Goal: Information Seeking & Learning: Check status

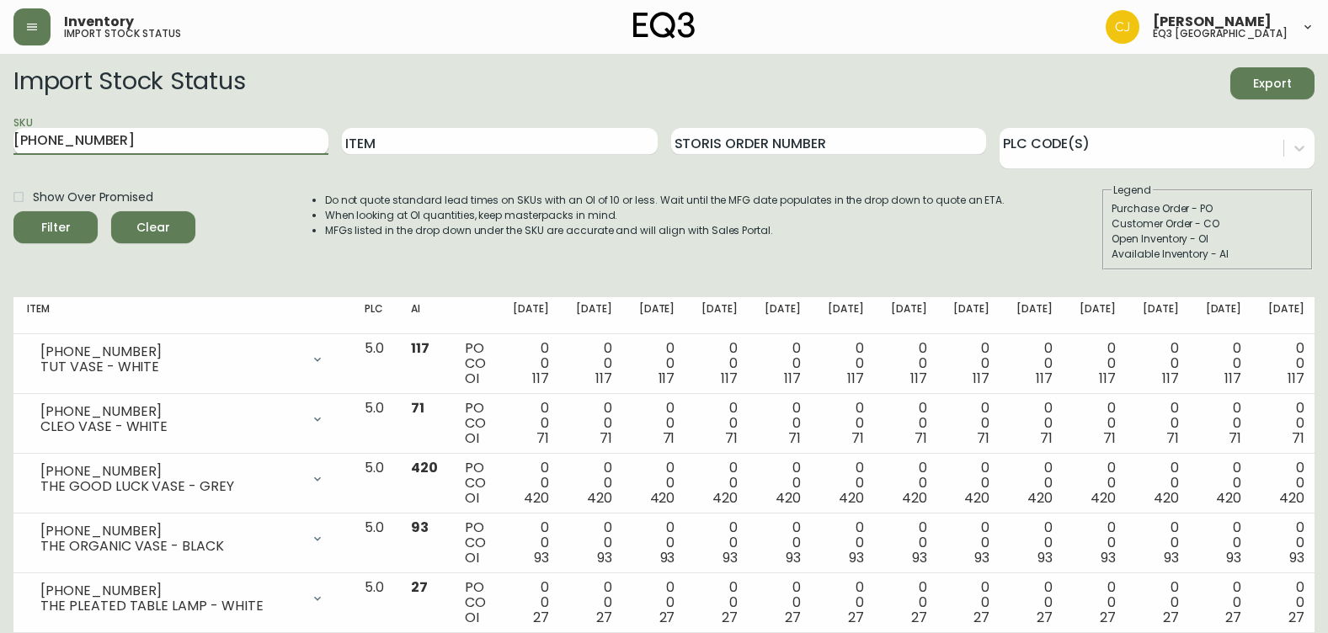
type input "[PHONE_NUMBER]"
click at [13, 211] on button "Filter" at bounding box center [55, 227] width 84 height 32
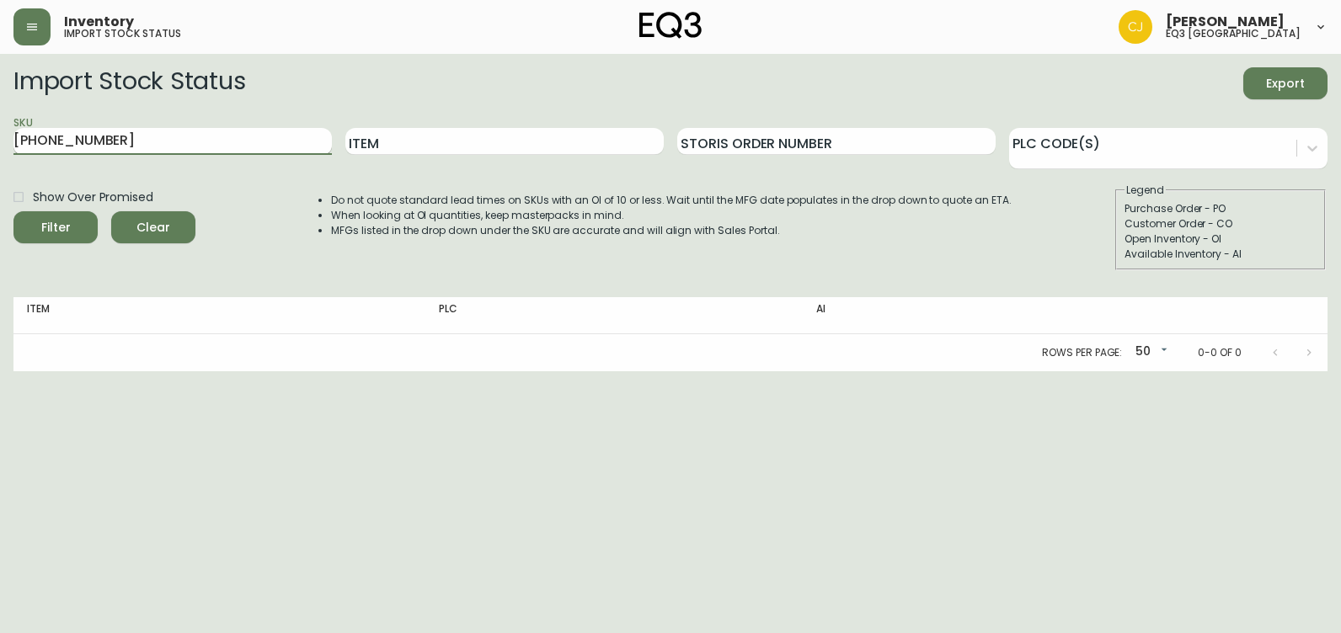
click at [186, 132] on input "[PHONE_NUMBER]" at bounding box center [172, 141] width 318 height 27
click at [13, 211] on button "Filter" at bounding box center [55, 227] width 84 height 32
click at [105, 275] on div "Import Stock Status Export SKU [PHONE_NUMBER] Item Storis Order Number PLC Code…" at bounding box center [670, 175] width 1314 height 216
click at [162, 145] on input "[PHONE_NUMBER]" at bounding box center [172, 141] width 318 height 27
click at [109, 136] on input "[PHONE_NUMBER]" at bounding box center [172, 141] width 318 height 27
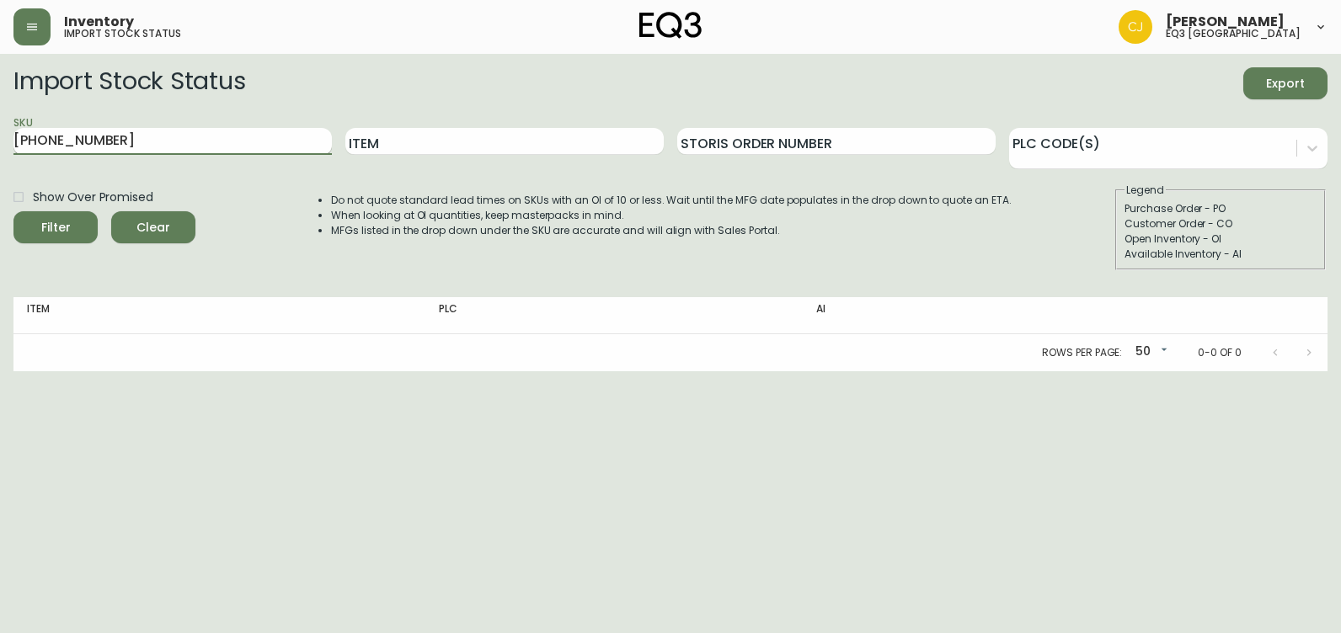
click at [13, 211] on button "Filter" at bounding box center [55, 227] width 84 height 32
click at [129, 147] on input "[PHONE_NUMBER]" at bounding box center [172, 141] width 318 height 27
click at [0, 131] on html "Inventory import stock status [PERSON_NAME] eq3 [GEOGRAPHIC_DATA] Import Stock …" at bounding box center [670, 185] width 1341 height 371
paste input "[PERSON_NAME]"
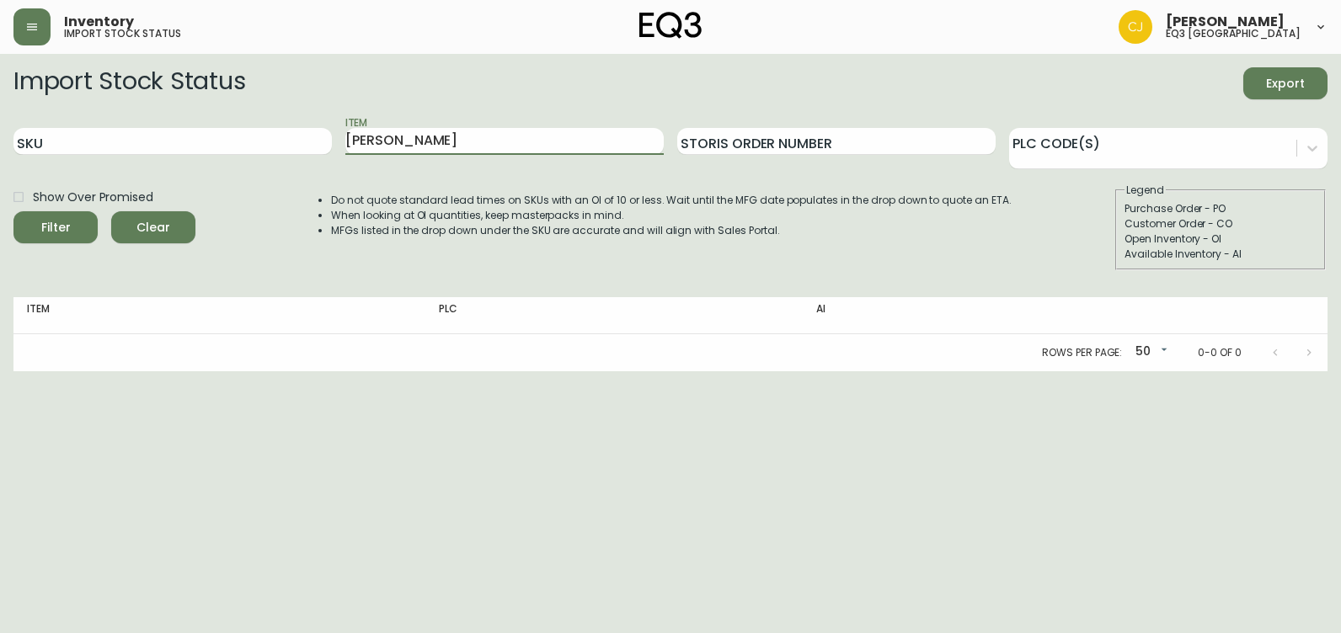
type input "[PERSON_NAME]"
click at [13, 211] on button "Filter" at bounding box center [55, 227] width 84 height 32
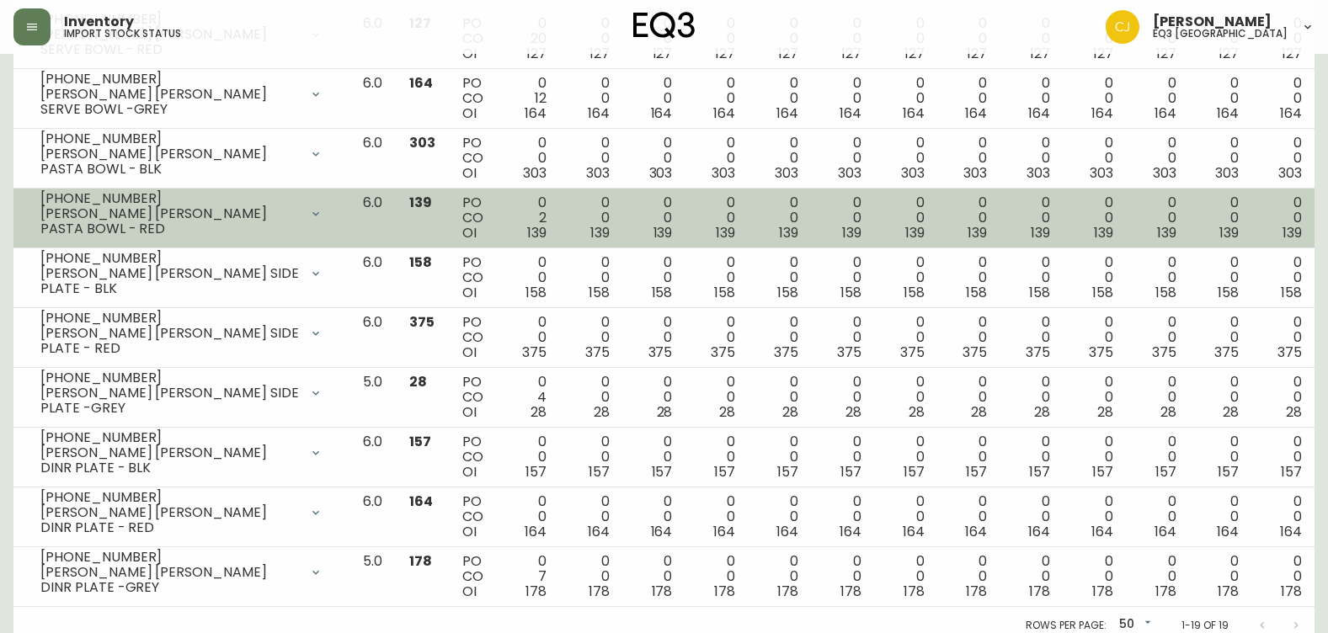
scroll to position [874, 0]
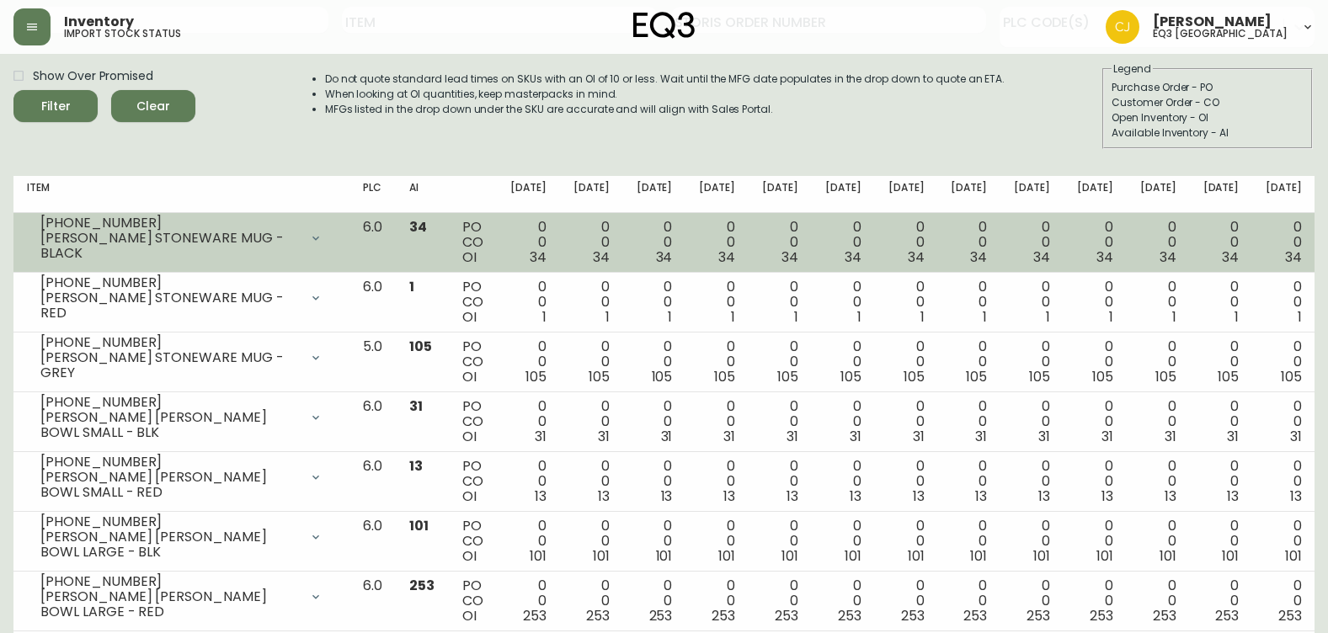
scroll to position [0, 0]
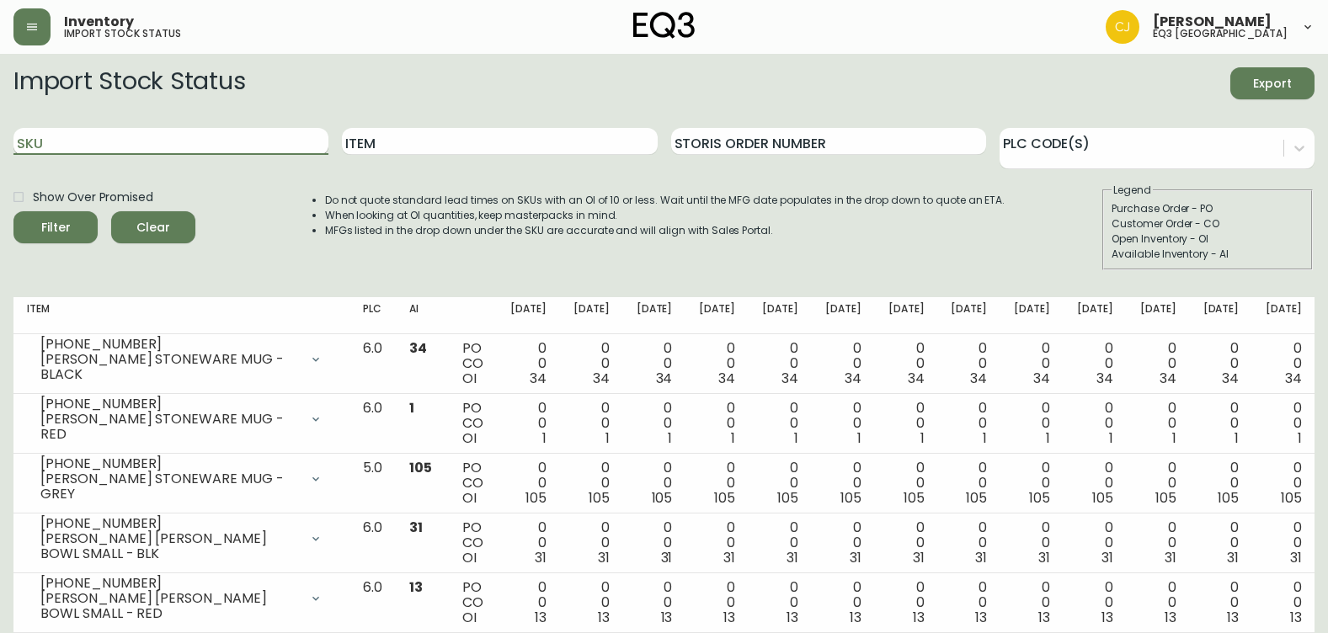
click at [229, 144] on input "SKU" at bounding box center [170, 141] width 315 height 27
paste input "[PHONE_NUMBER]"
type input "[PHONE_NUMBER]"
click at [13, 211] on button "Filter" at bounding box center [55, 227] width 84 height 32
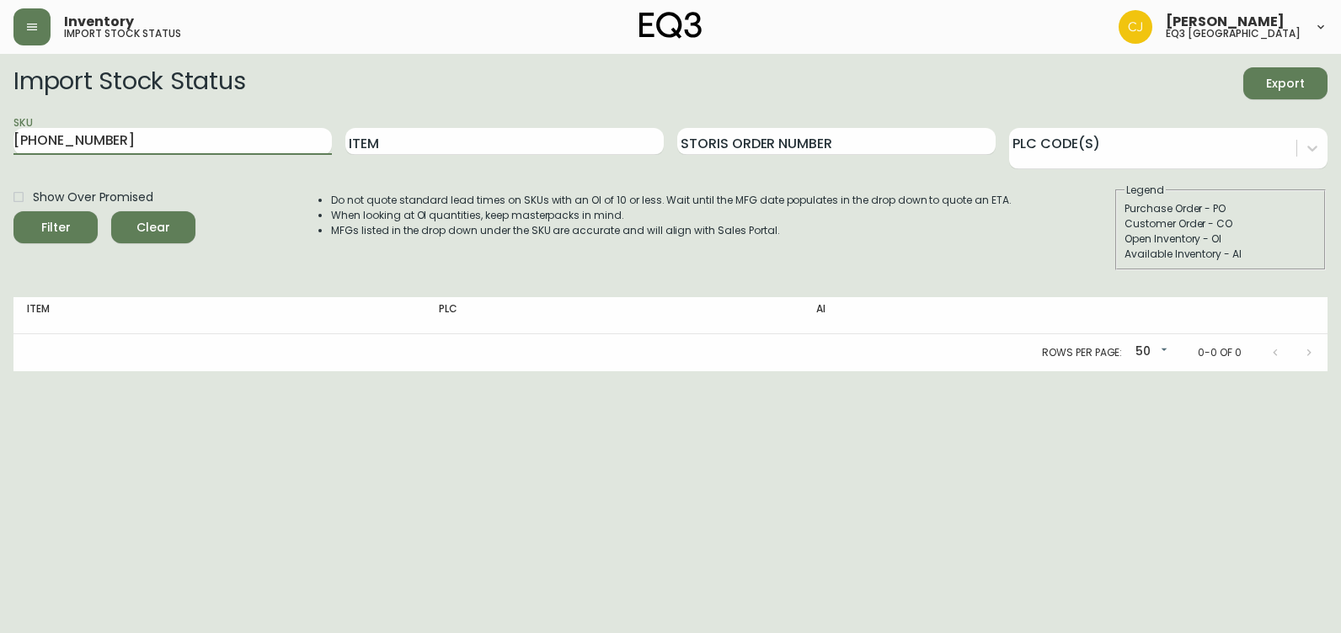
click at [411, 347] on div "Rows per page: 50 50 0-0 of 0" at bounding box center [670, 352] width 1314 height 37
drag, startPoint x: 242, startPoint y: 146, endPoint x: -3, endPoint y: 132, distance: 245.5
click at [0, 132] on html "Inventory import stock status [PERSON_NAME] eq3 [GEOGRAPHIC_DATA] Import Stock …" at bounding box center [670, 185] width 1341 height 371
drag, startPoint x: 99, startPoint y: 379, endPoint x: 51, endPoint y: 436, distance: 74.7
click at [98, 371] on html "Inventory import stock status [PERSON_NAME] eq3 [GEOGRAPHIC_DATA] Import Stock …" at bounding box center [670, 185] width 1341 height 371
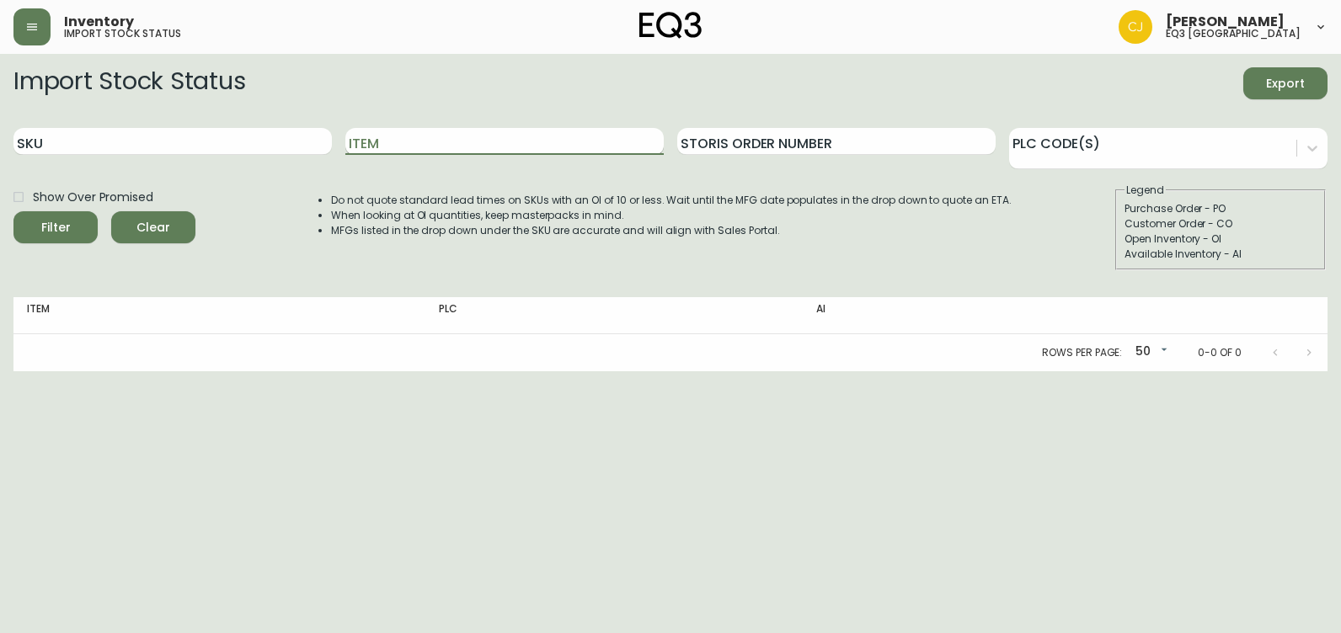
click at [377, 145] on input "Item" at bounding box center [504, 141] width 318 height 27
type input "[PERSON_NAME]"
click at [13, 211] on button "Filter" at bounding box center [55, 227] width 84 height 32
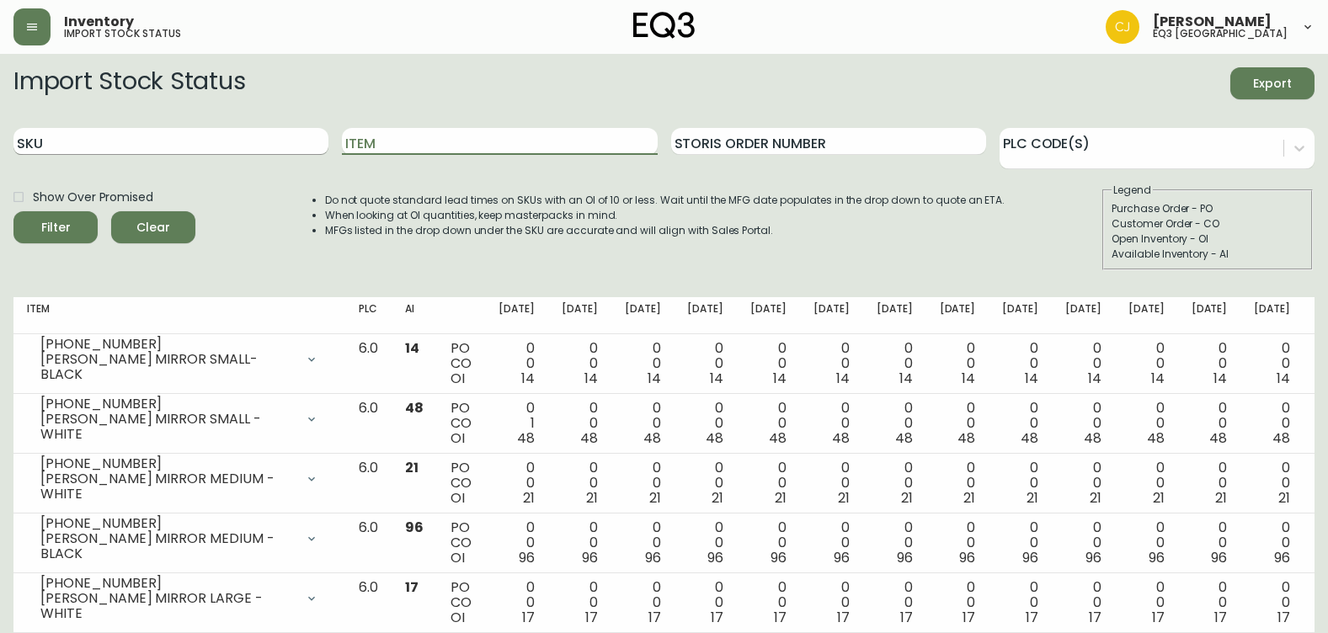
drag, startPoint x: 106, startPoint y: 136, endPoint x: 85, endPoint y: 139, distance: 21.2
click at [90, 136] on input "SKU" at bounding box center [170, 141] width 315 height 27
paste input "[PHONE_NUMBER]"
click at [13, 211] on button "Filter" at bounding box center [55, 227] width 84 height 32
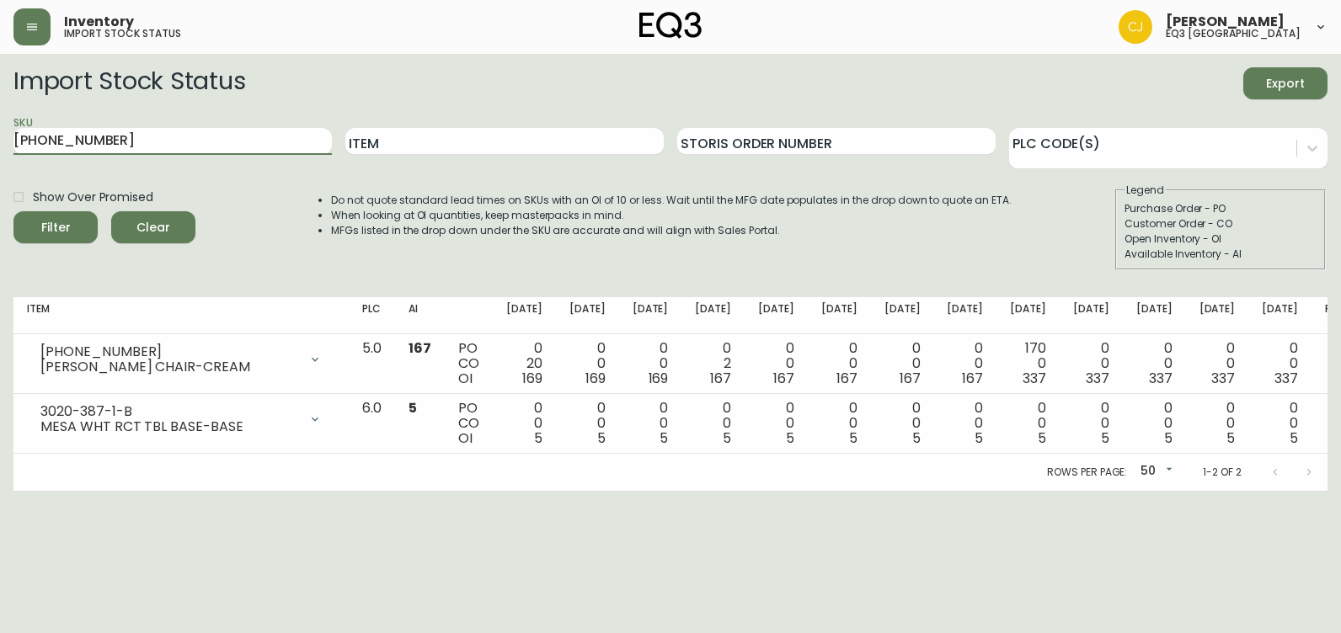
drag, startPoint x: 115, startPoint y: 136, endPoint x: 0, endPoint y: 136, distance: 115.4
click at [0, 138] on html "Inventory import stock status [PERSON_NAME] eq3 [GEOGRAPHIC_DATA] Import Stock …" at bounding box center [670, 245] width 1341 height 491
paste input "[PHONE_NUMBER]"
type input "[PHONE_NUMBER]"
click at [13, 211] on button "Filter" at bounding box center [55, 227] width 84 height 32
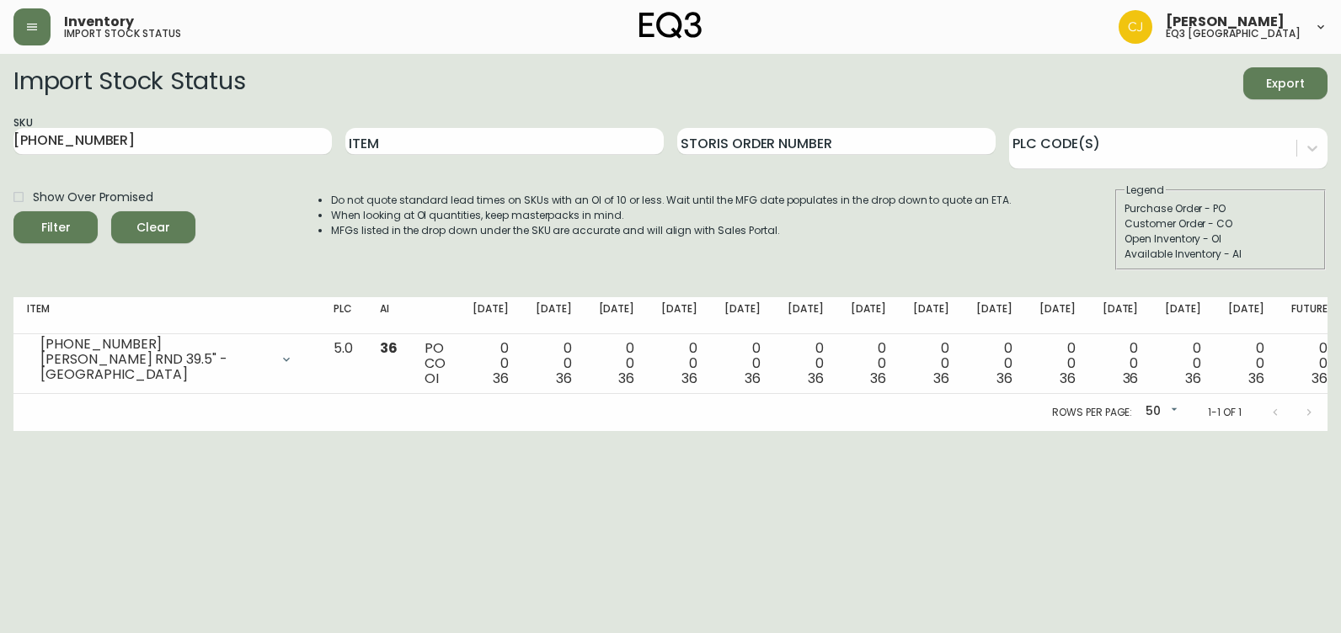
drag, startPoint x: 0, startPoint y: 554, endPoint x: 40, endPoint y: 493, distance: 73.6
click at [0, 431] on html "Inventory import stock status [PERSON_NAME] eq3 [GEOGRAPHIC_DATA] Import Stock …" at bounding box center [670, 215] width 1341 height 431
drag, startPoint x: 219, startPoint y: 141, endPoint x: -3, endPoint y: 185, distance: 226.8
click at [0, 185] on html "Inventory import stock status [PERSON_NAME] eq3 [GEOGRAPHIC_DATA] Import Stock …" at bounding box center [670, 215] width 1341 height 431
type input "SERENE"
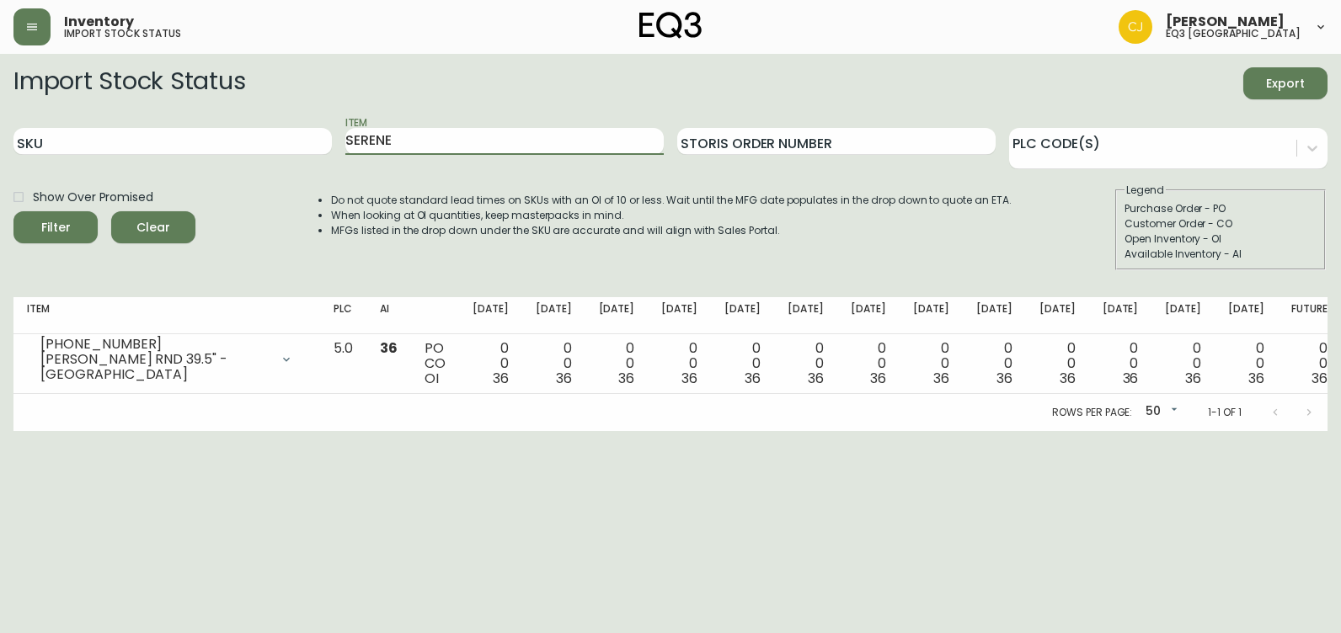
click at [13, 211] on button "Filter" at bounding box center [55, 227] width 84 height 32
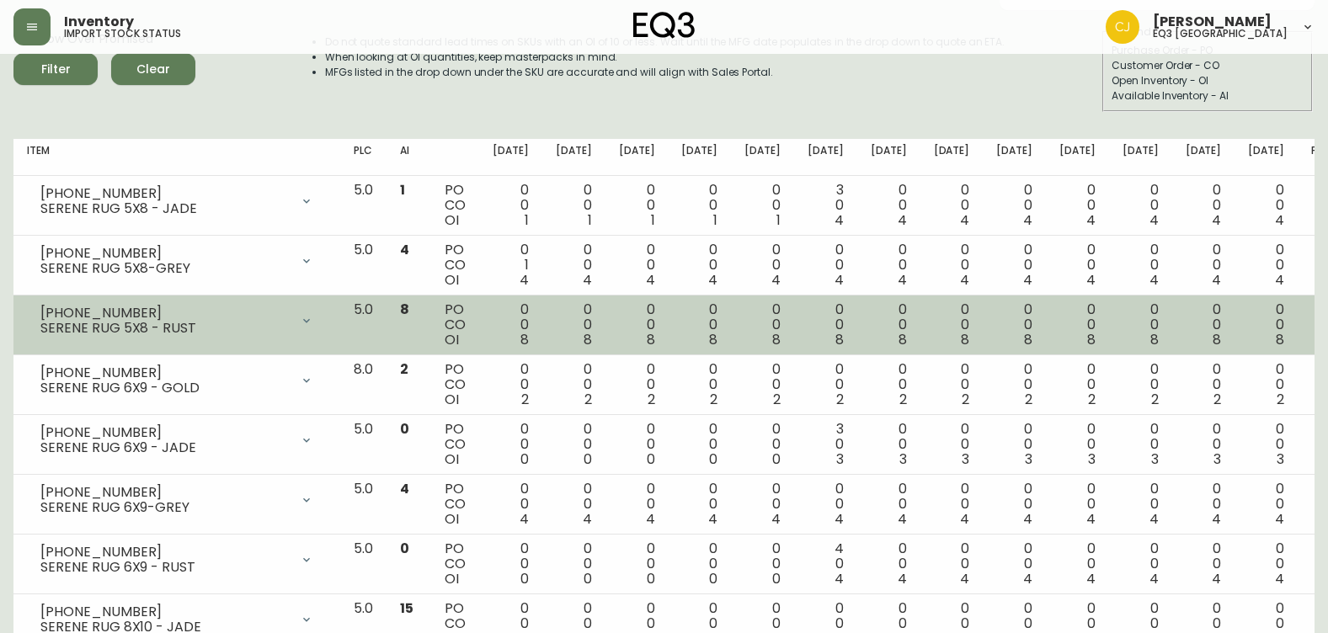
scroll to position [337, 0]
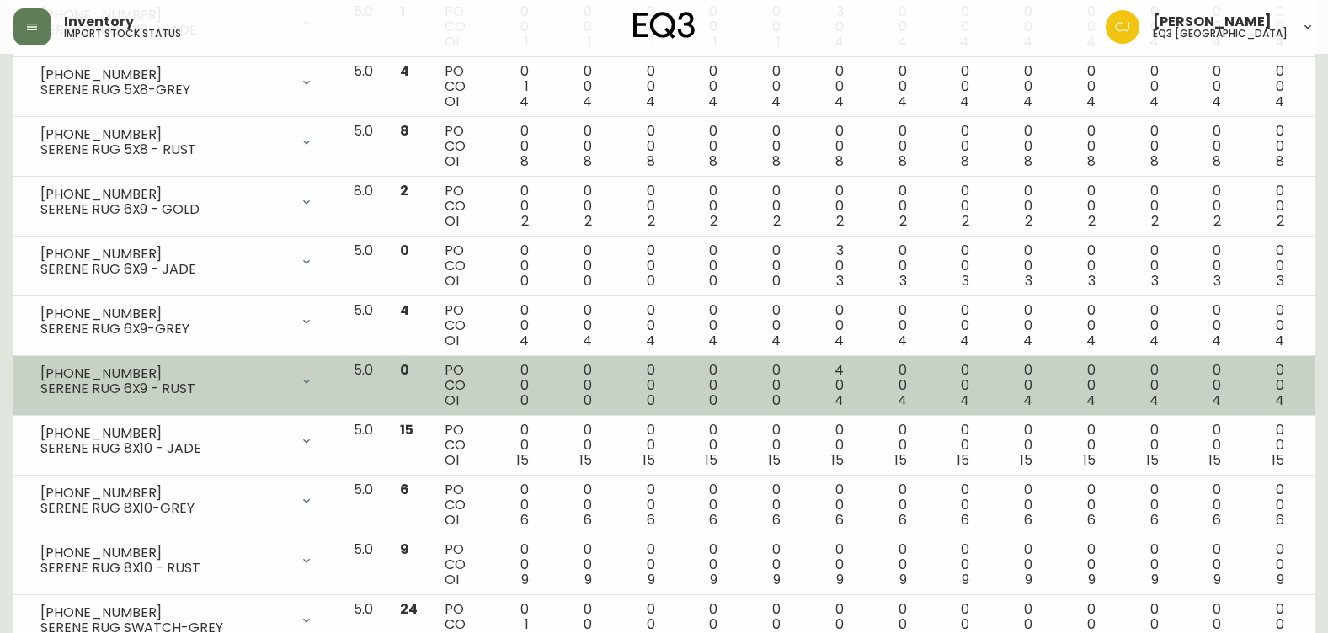
drag, startPoint x: 39, startPoint y: 371, endPoint x: 51, endPoint y: 374, distance: 12.1
click at [51, 374] on div "[PHONE_NUMBER] SERENE RUG 6X9 - RUST" at bounding box center [177, 381] width 300 height 37
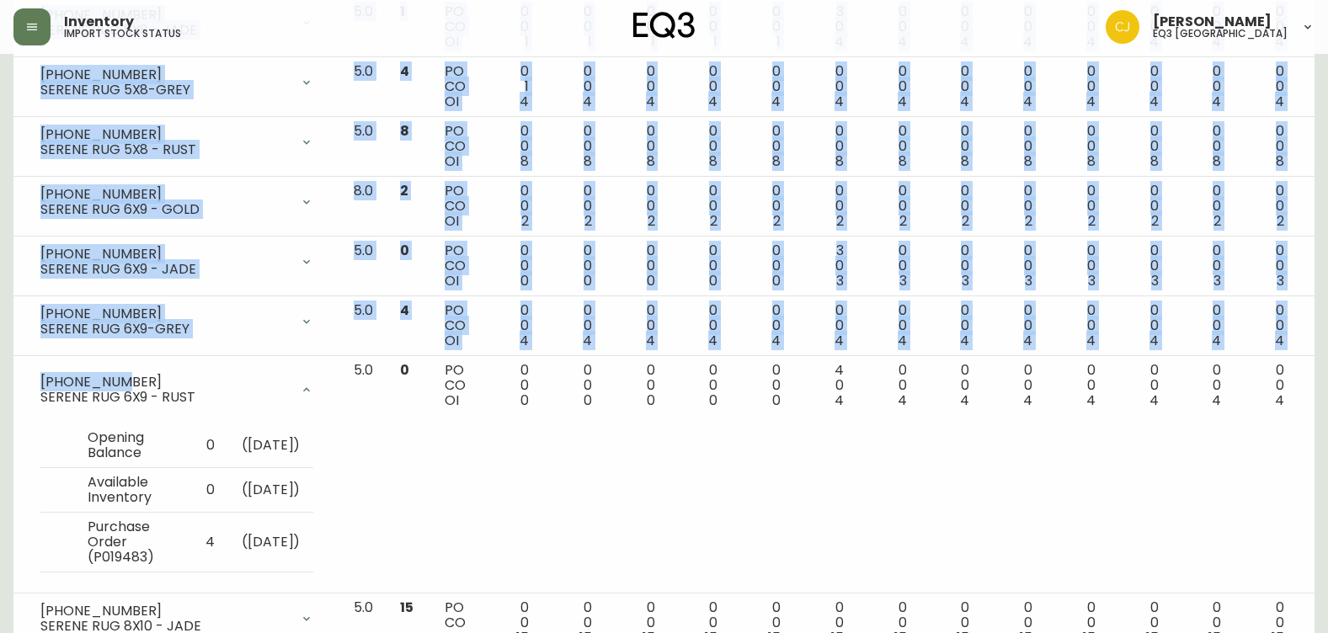
drag, startPoint x: 111, startPoint y: 377, endPoint x: 13, endPoint y: 374, distance: 98.6
click at [13, 374] on main "Import Stock Status Export SKU Item Storis Order Number PLC Code(s) Show Over P…" at bounding box center [664, 353] width 1328 height 1273
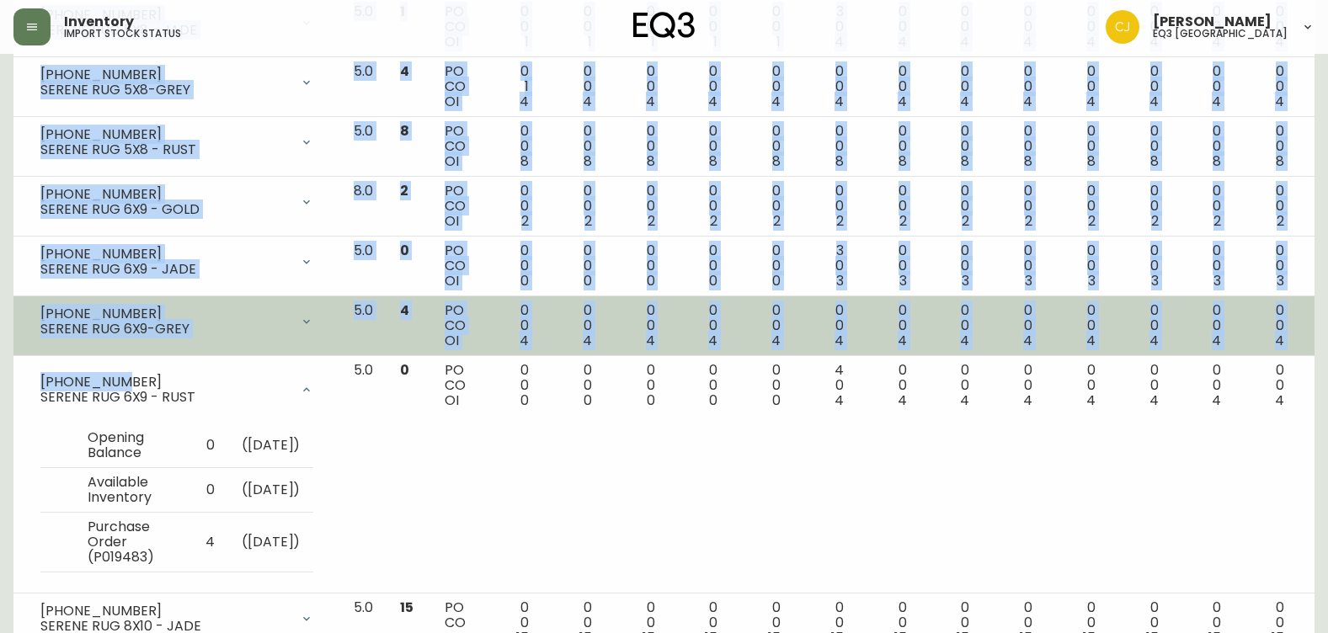
copy table "Item PLC AI [DATE] Sep [DATE] Oct [DATE] Oct [DATE] Oct 31 [DATE] Nov [DATE] No…"
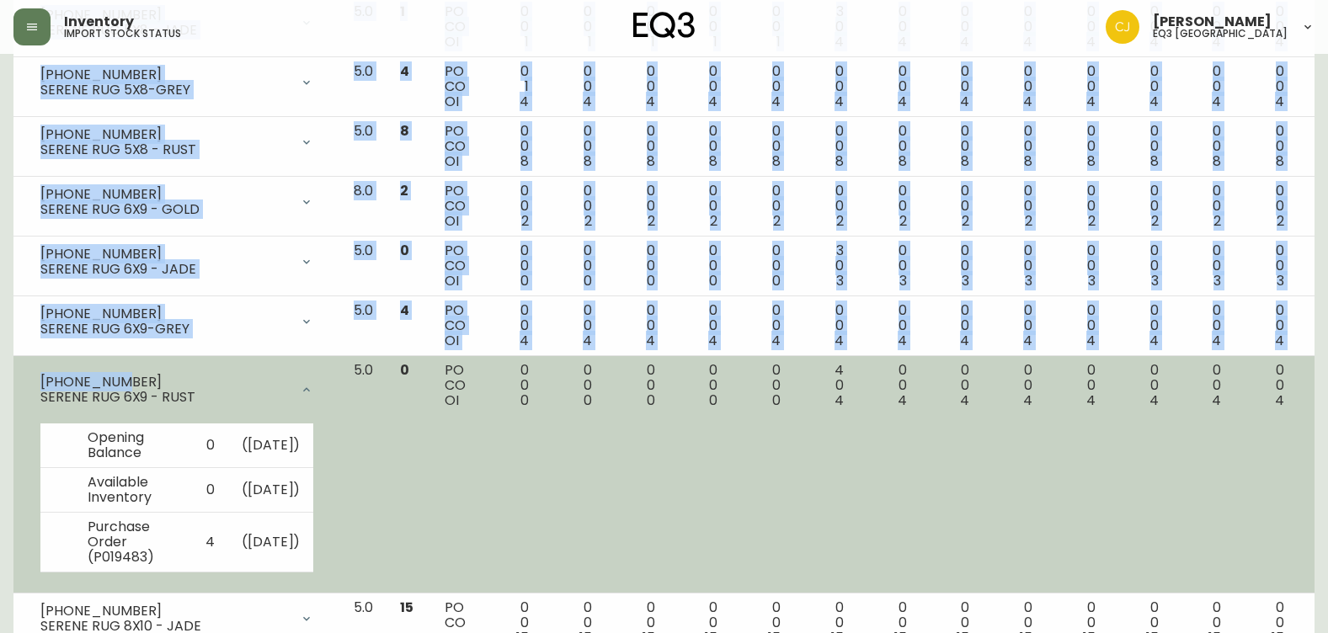
click at [59, 375] on div "[PHONE_NUMBER]" at bounding box center [164, 382] width 249 height 15
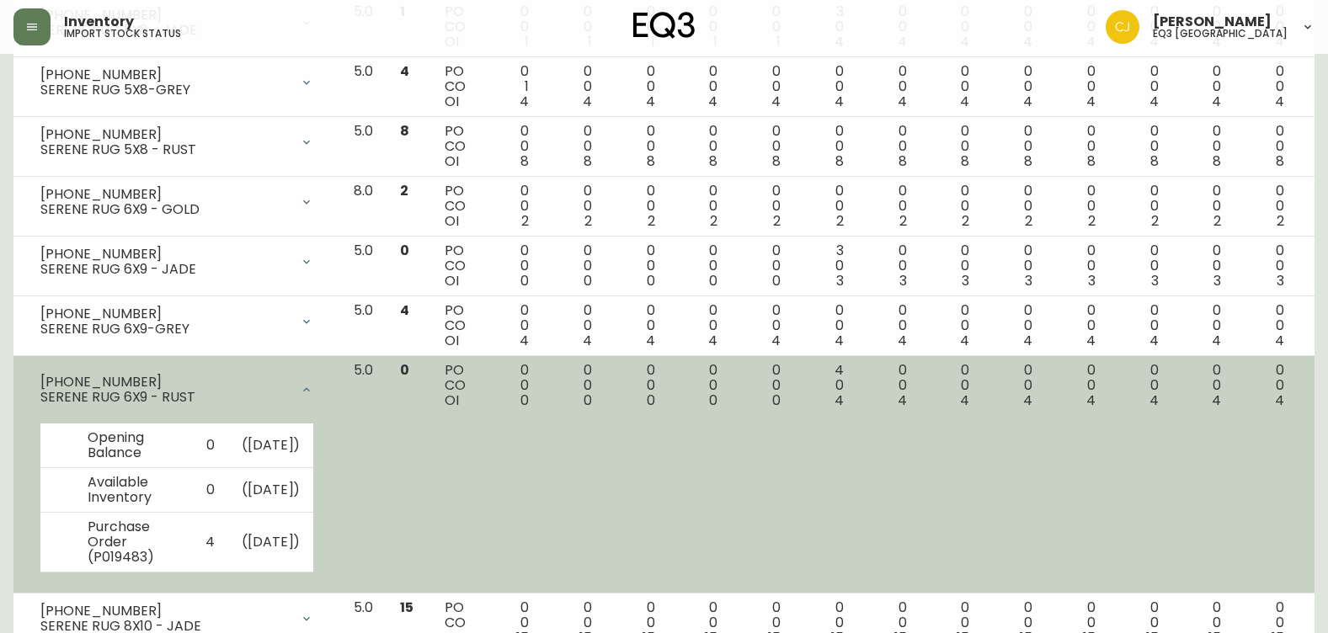
click at [141, 390] on div "SERENE RUG 6X9 - RUST" at bounding box center [164, 397] width 249 height 15
drag, startPoint x: 95, startPoint y: 382, endPoint x: 32, endPoint y: 382, distance: 63.2
click at [32, 382] on div "[PHONE_NUMBER] SERENE RUG 6X9 - RUST" at bounding box center [177, 390] width 300 height 54
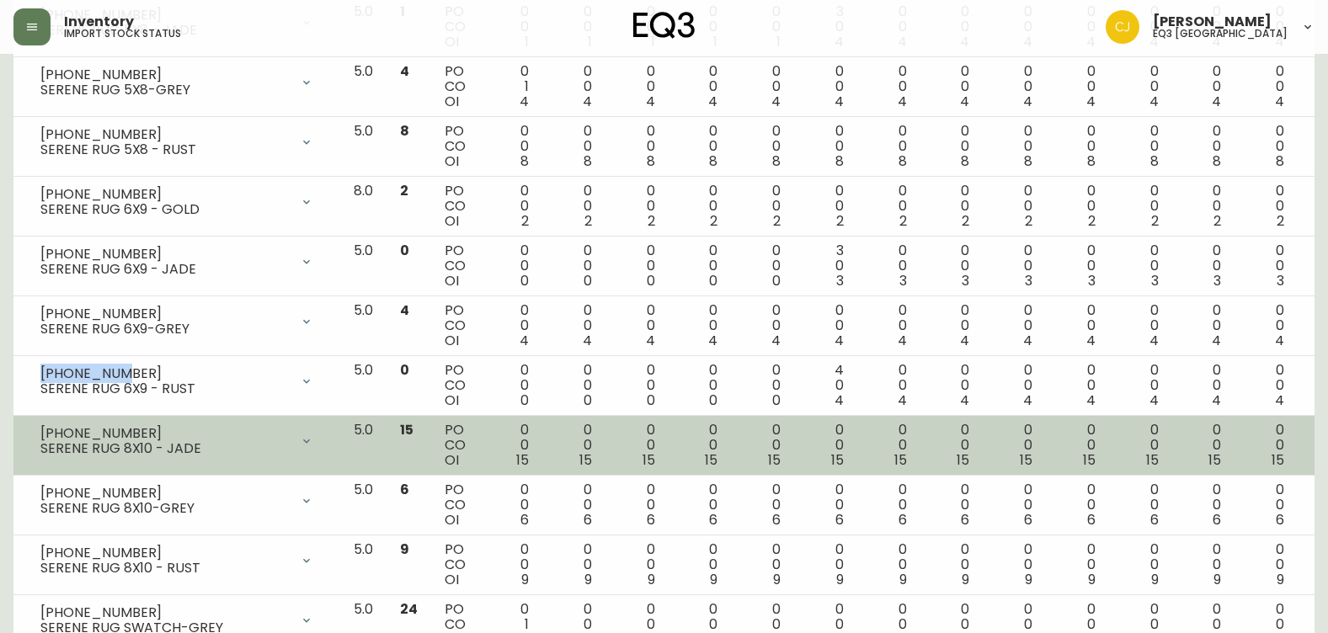
copy div "[PHONE_NUMBER]"
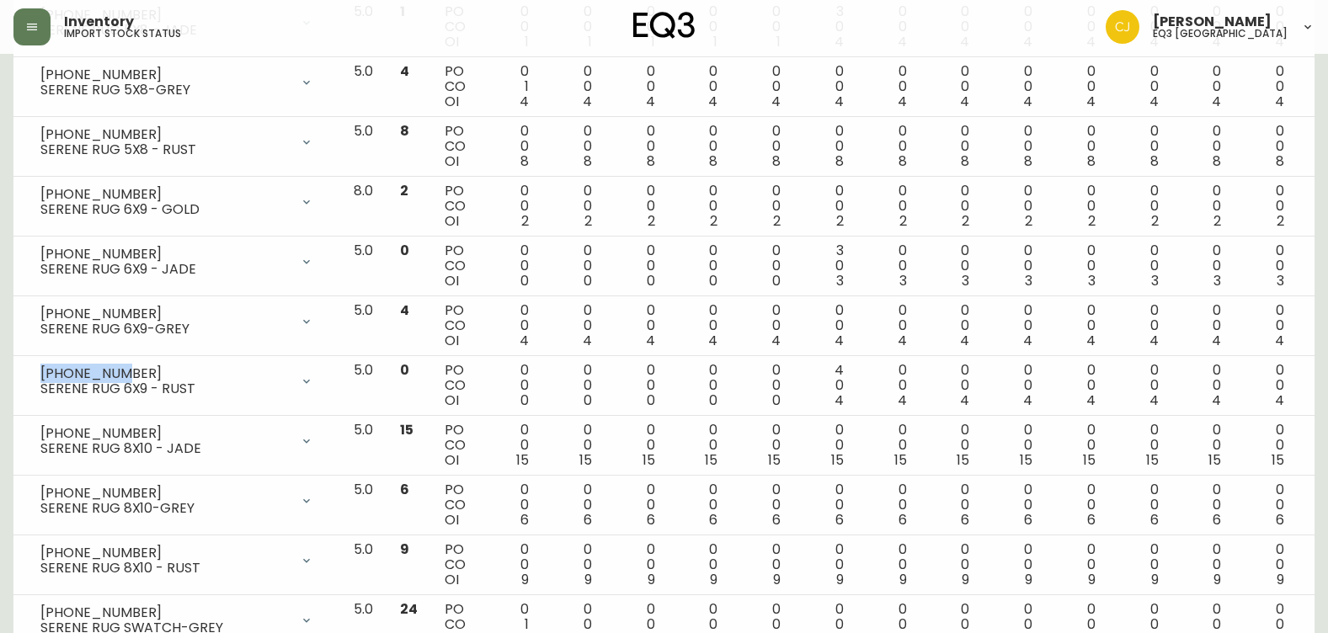
click at [0, 413] on html "Inventory import stock status [PERSON_NAME] eq3 [GEOGRAPHIC_DATA] Import Stock …" at bounding box center [664, 237] width 1328 height 1149
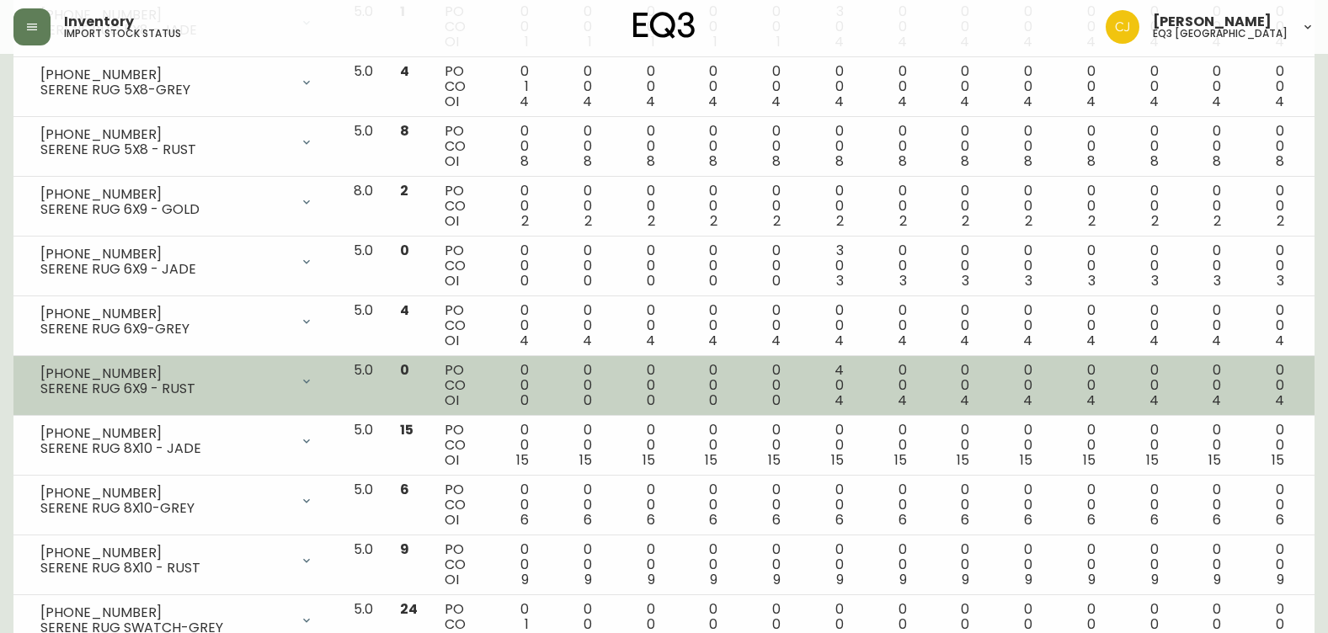
drag, startPoint x: 40, startPoint y: 373, endPoint x: 89, endPoint y: 375, distance: 49.7
click at [89, 375] on div "[PHONE_NUMBER] SERENE RUG 6X9 - RUST" at bounding box center [177, 381] width 300 height 37
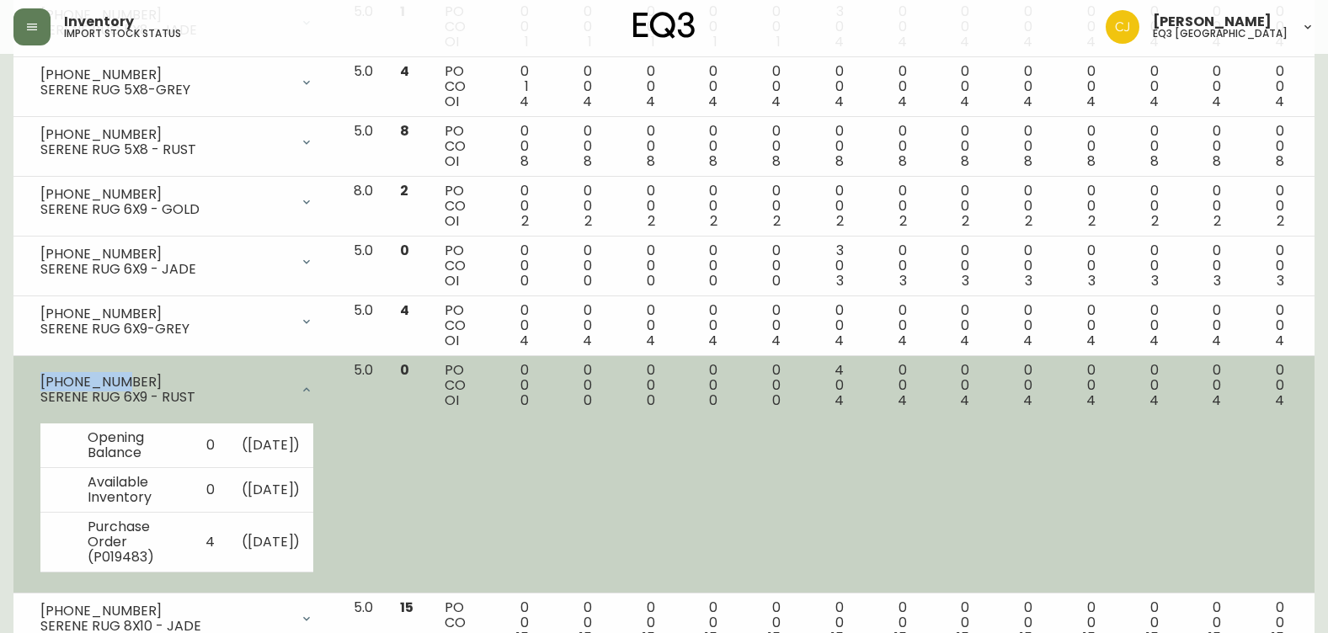
drag, startPoint x: 115, startPoint y: 376, endPoint x: 33, endPoint y: 373, distance: 81.8
click at [33, 373] on div "[PHONE_NUMBER] SERENE RUG 6X9 - RUST" at bounding box center [177, 390] width 300 height 54
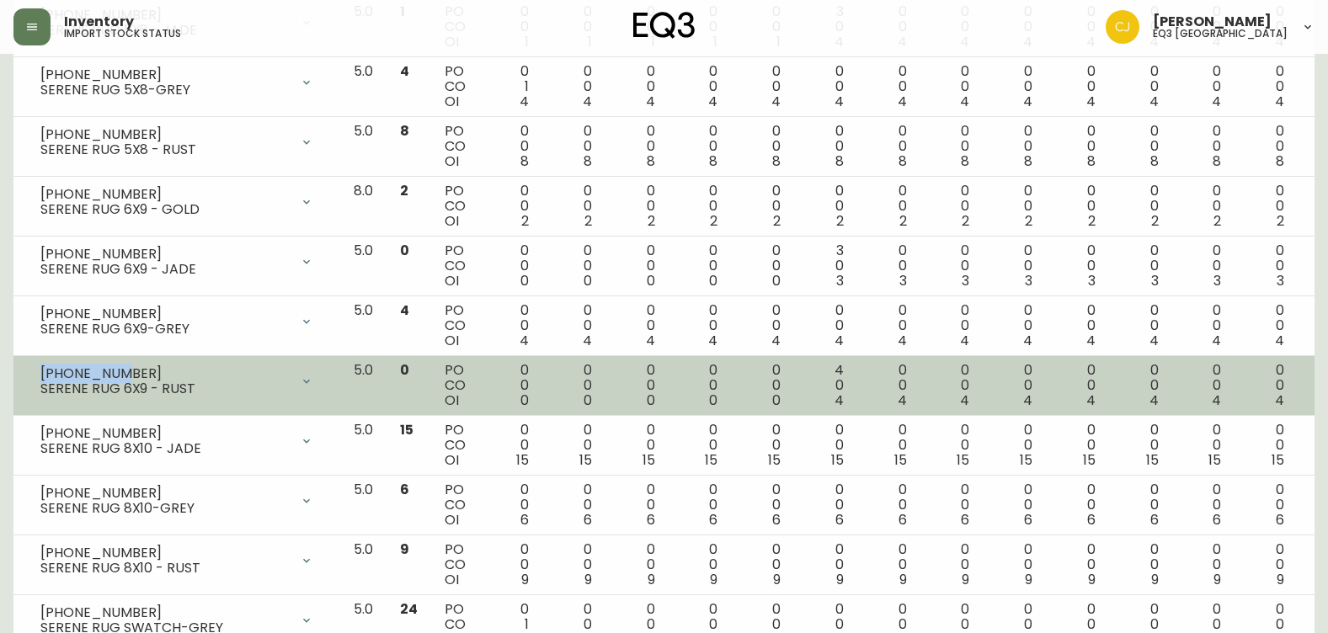
copy div "[PHONE_NUMBER]"
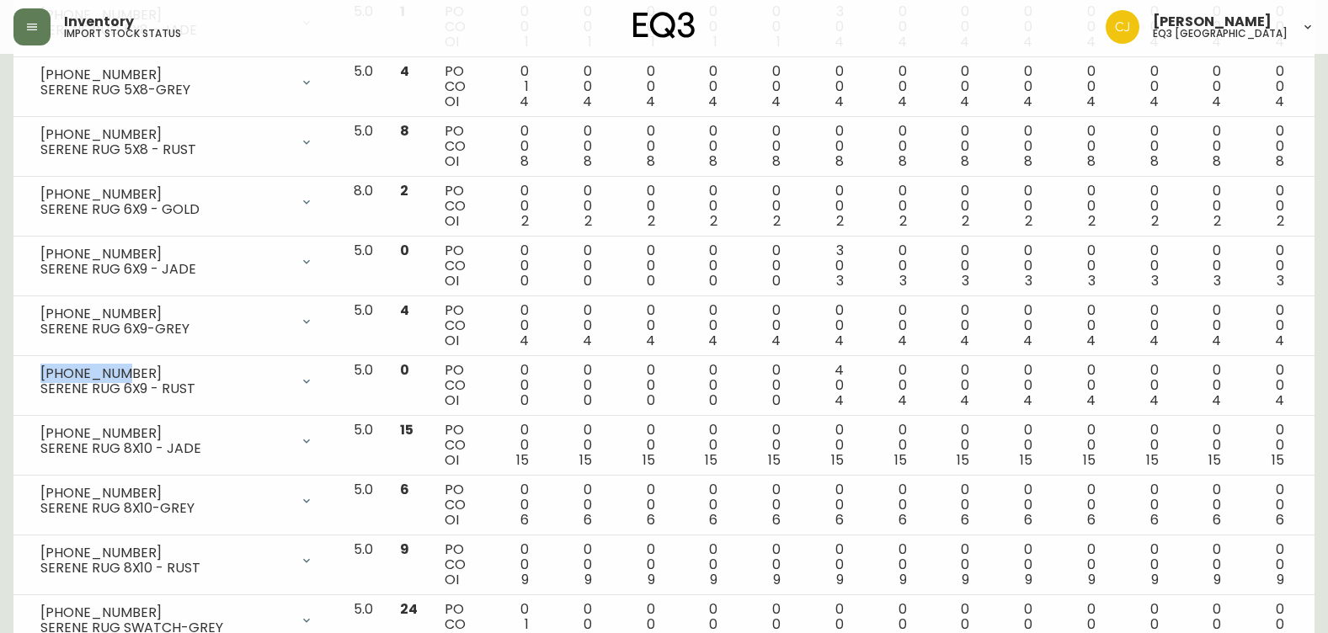
drag, startPoint x: 0, startPoint y: 364, endPoint x: 0, endPoint y: 376, distance: 11.8
click at [0, 364] on html "Inventory import stock status [PERSON_NAME] eq3 [GEOGRAPHIC_DATA] Import Stock …" at bounding box center [664, 237] width 1328 height 1149
click at [35, 29] on icon "button" at bounding box center [31, 26] width 13 height 13
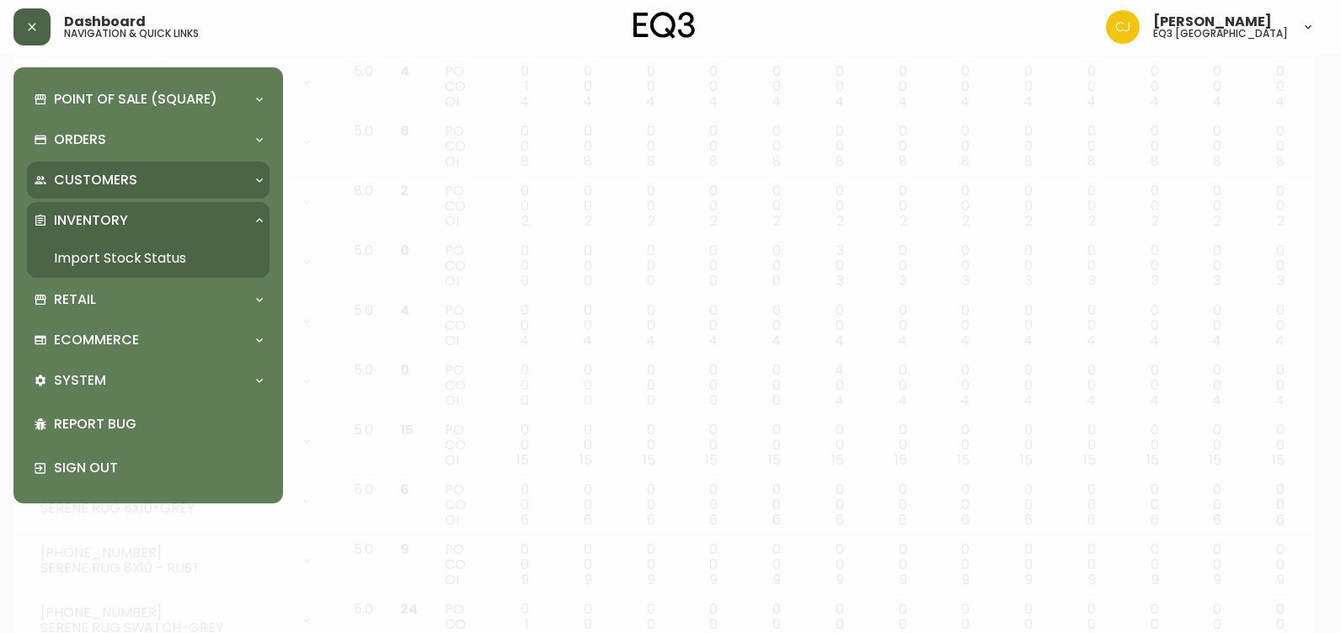
scroll to position [338, 0]
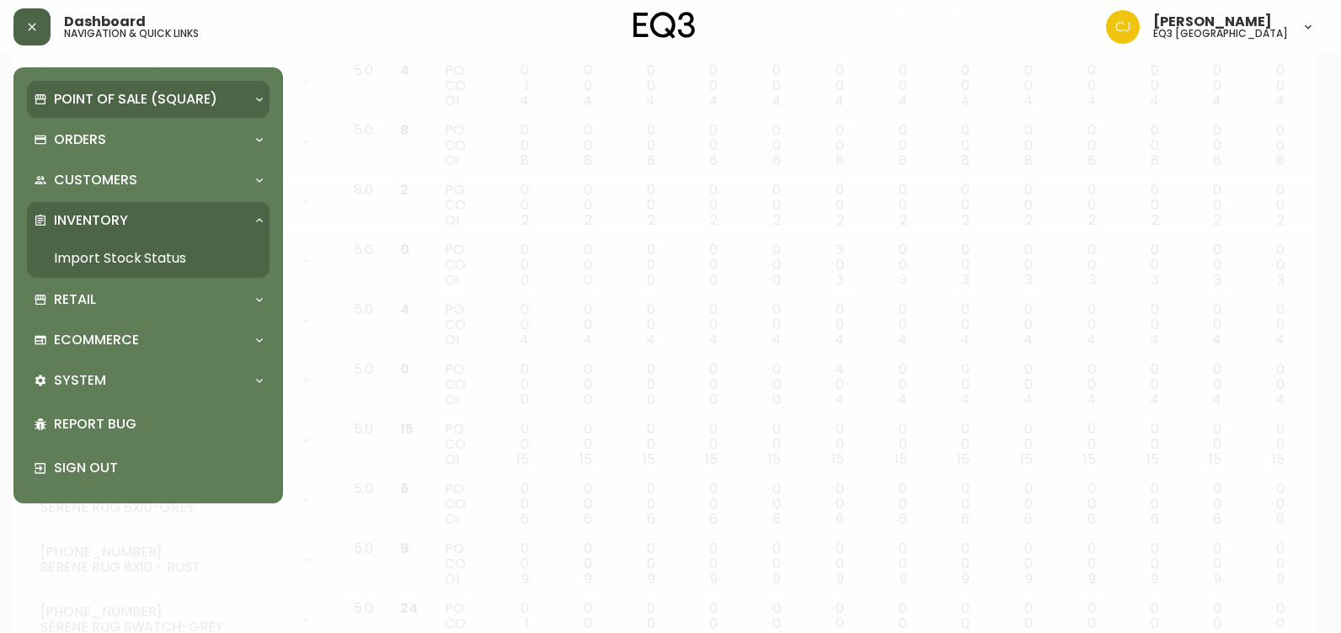
click at [84, 110] on div "Point of Sale (Square)" at bounding box center [148, 99] width 243 height 37
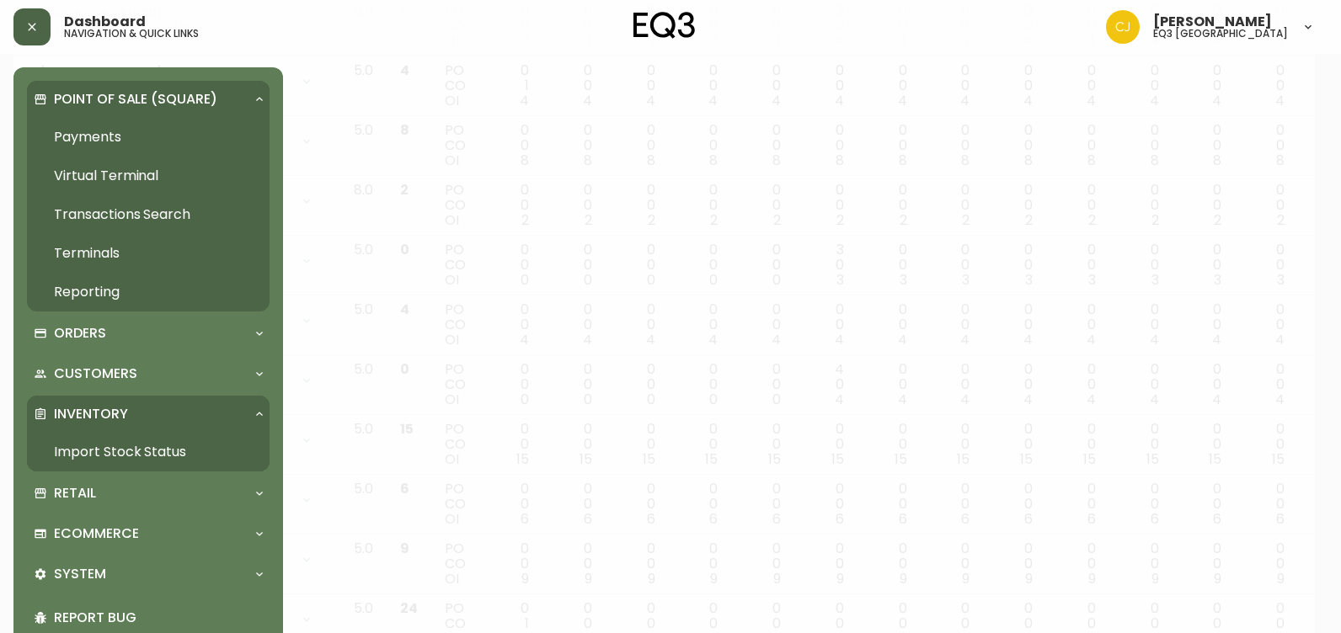
click at [84, 152] on link "Payments" at bounding box center [148, 137] width 243 height 39
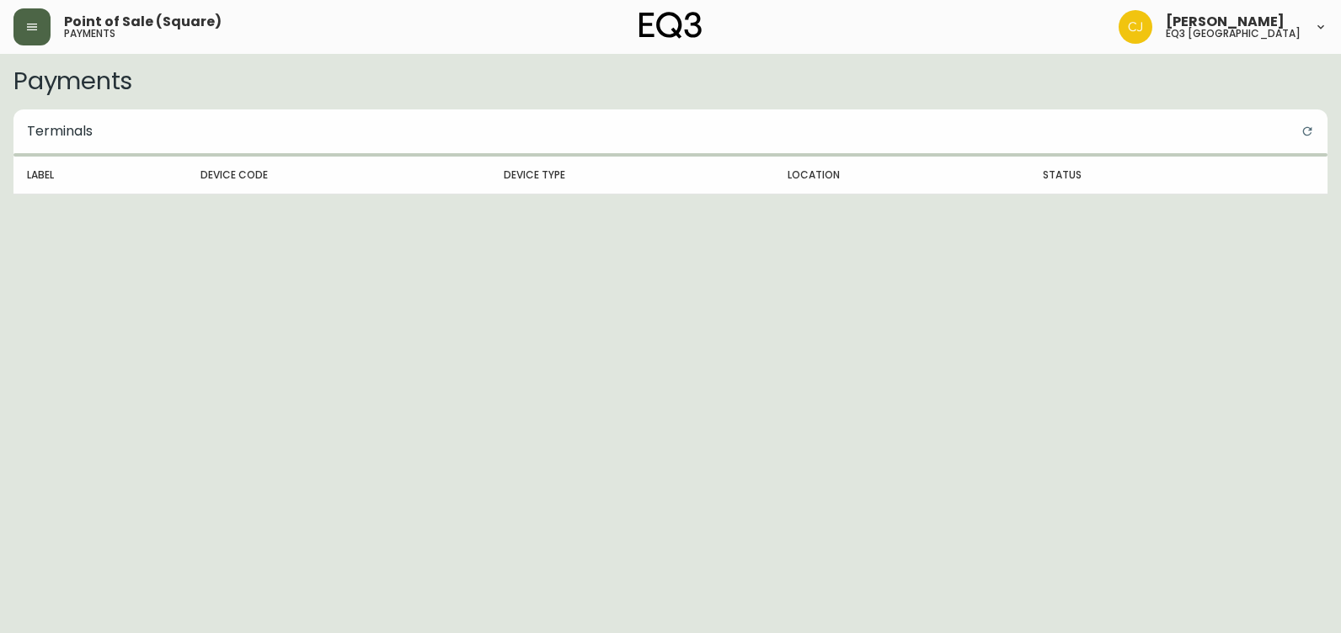
click at [20, 13] on button "button" at bounding box center [31, 26] width 37 height 37
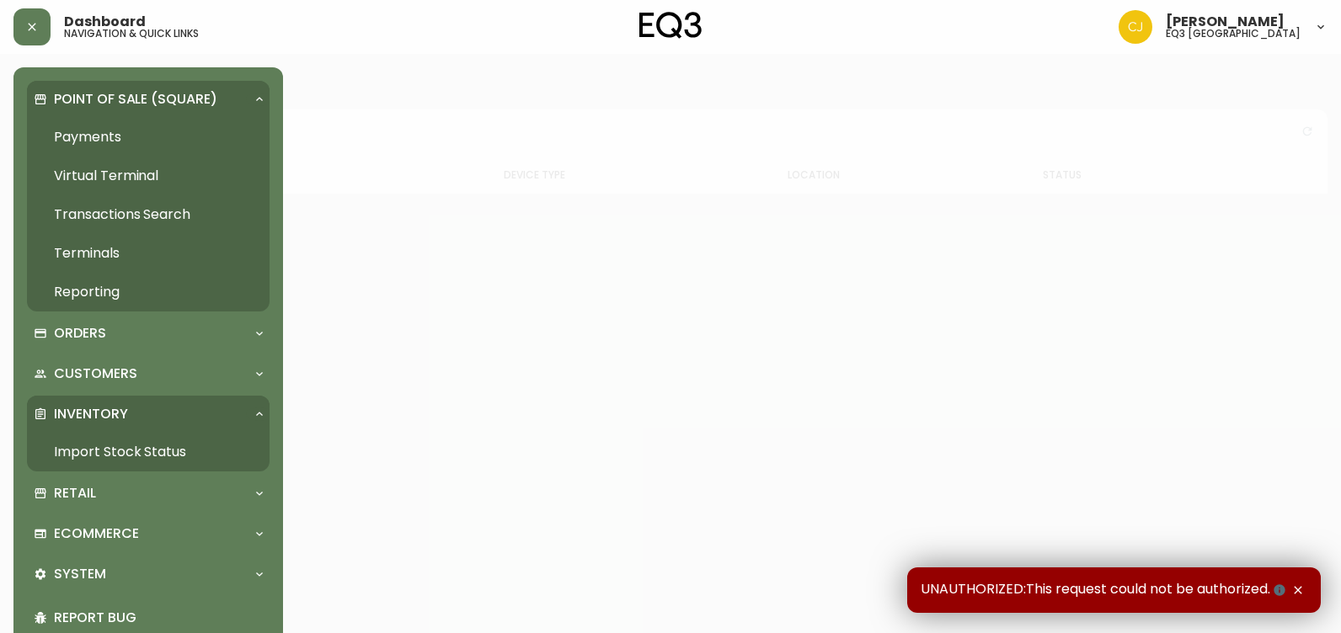
click at [56, 451] on link "Import Stock Status" at bounding box center [148, 452] width 243 height 39
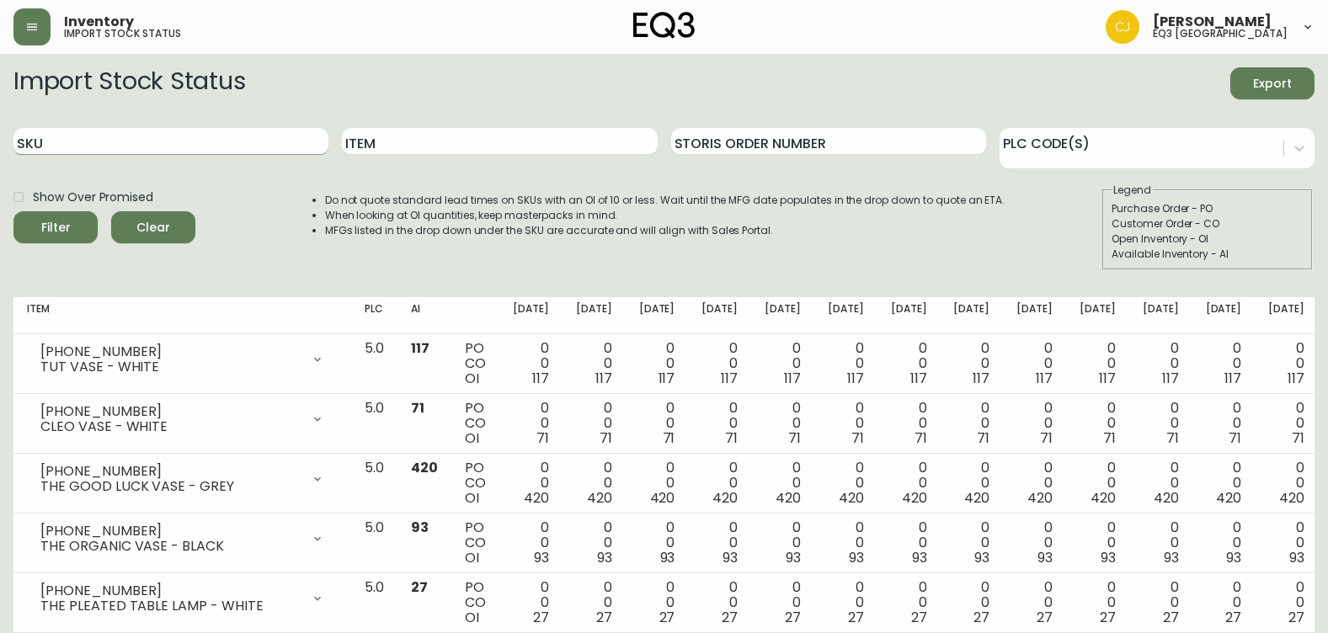
click at [219, 147] on input "SKU" at bounding box center [170, 141] width 315 height 27
paste input "[PHONE_NUMBER]"
type input "[PHONE_NUMBER]"
click at [13, 211] on button "Filter" at bounding box center [55, 227] width 84 height 32
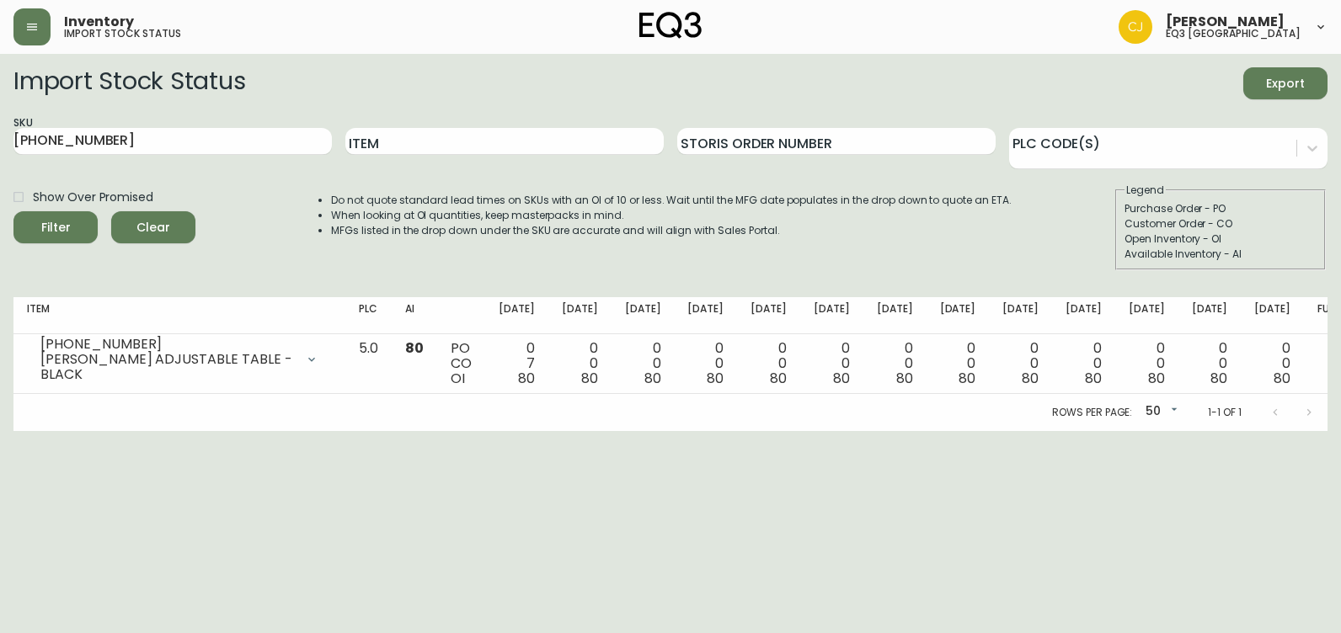
click at [0, 431] on html "Inventory import stock status [PERSON_NAME] eq3 [GEOGRAPHIC_DATA] Import Stock …" at bounding box center [670, 215] width 1341 height 431
